Goal: Task Accomplishment & Management: Use online tool/utility

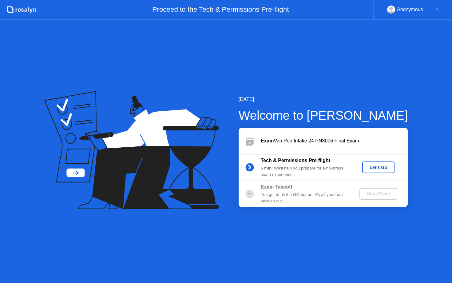
click at [381, 171] on button "Let's Go" at bounding box center [378, 167] width 32 height 12
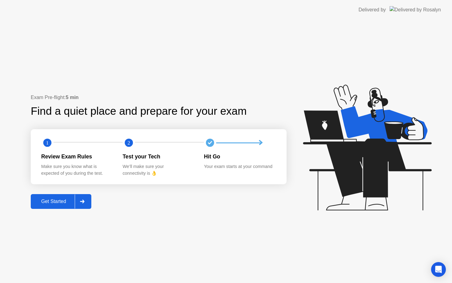
click at [87, 202] on div at bounding box center [82, 201] width 15 height 14
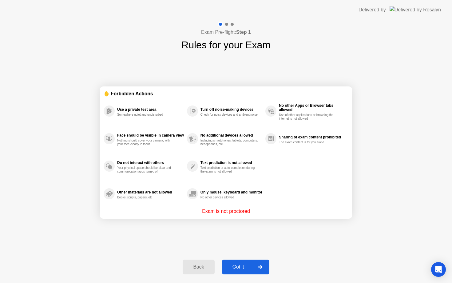
click at [253, 265] on div at bounding box center [260, 267] width 15 height 14
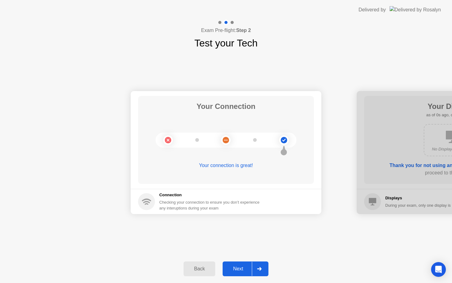
click at [254, 266] on div at bounding box center [259, 268] width 15 height 14
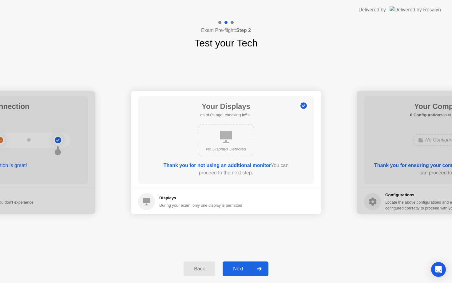
click at [254, 266] on div at bounding box center [259, 268] width 15 height 14
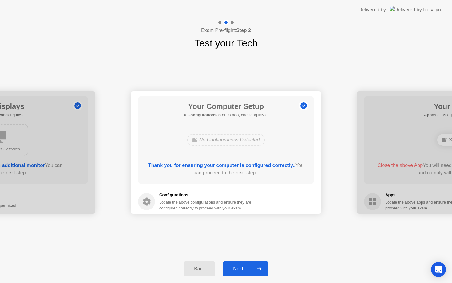
click at [254, 266] on div at bounding box center [259, 268] width 15 height 14
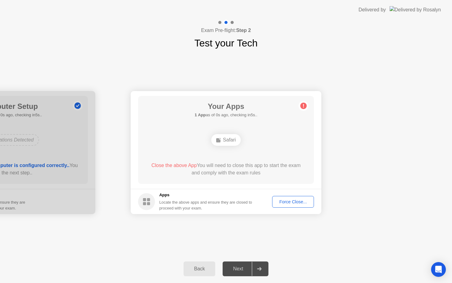
click at [279, 207] on footer "Apps Locate the above apps and ensure they are closed to proceed with your exam…" at bounding box center [226, 201] width 191 height 25
click at [280, 202] on div "Force Close..." at bounding box center [292, 201] width 37 height 5
click at [263, 266] on div at bounding box center [259, 268] width 15 height 14
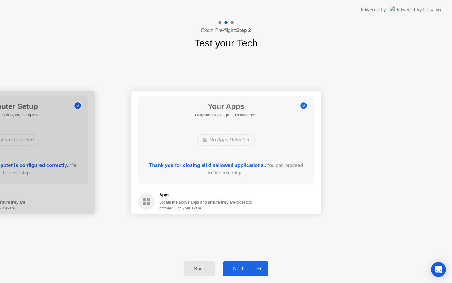
click at [262, 267] on div at bounding box center [259, 268] width 15 height 14
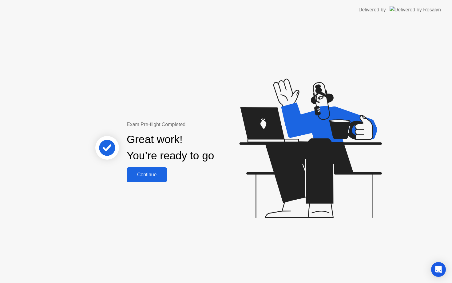
click at [154, 176] on div "Continue" at bounding box center [146, 175] width 37 height 6
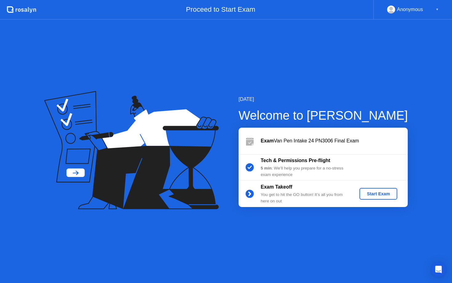
click at [378, 196] on div "Start Exam" at bounding box center [378, 193] width 33 height 5
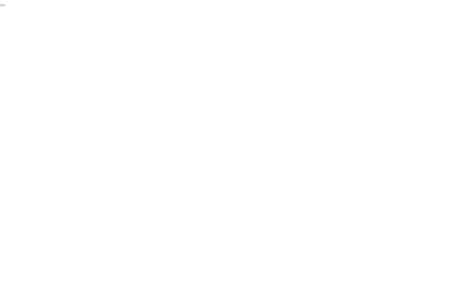
click div "End Proctoring Session"
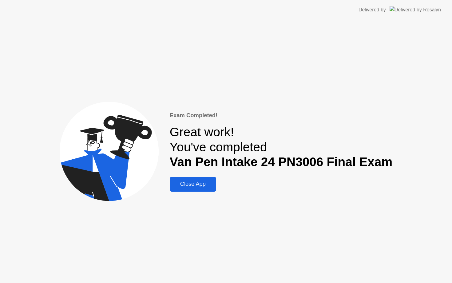
click at [190, 185] on div "Close App" at bounding box center [192, 184] width 43 height 6
